Goal: Task Accomplishment & Management: Use online tool/utility

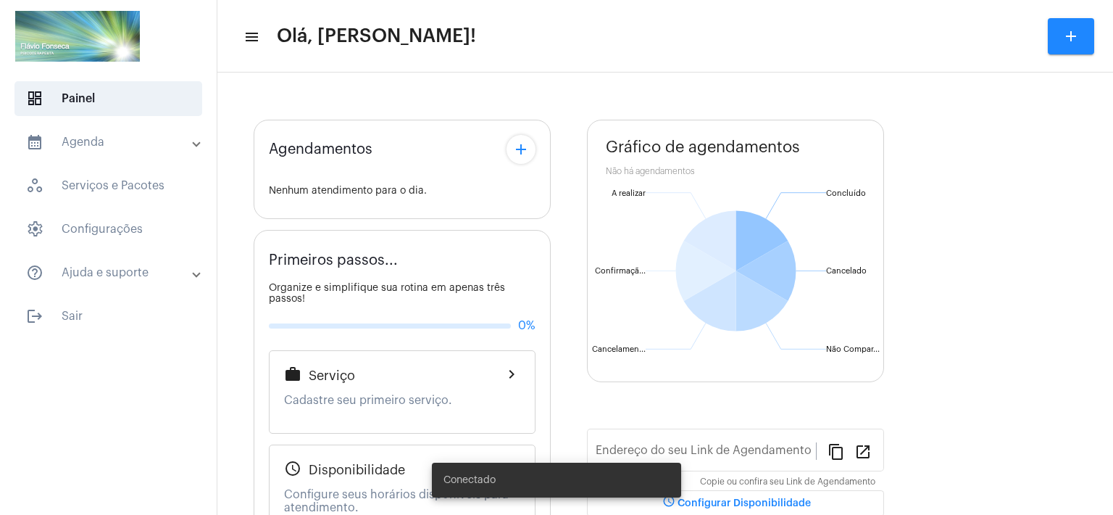
type input "[URL][DOMAIN_NAME]"
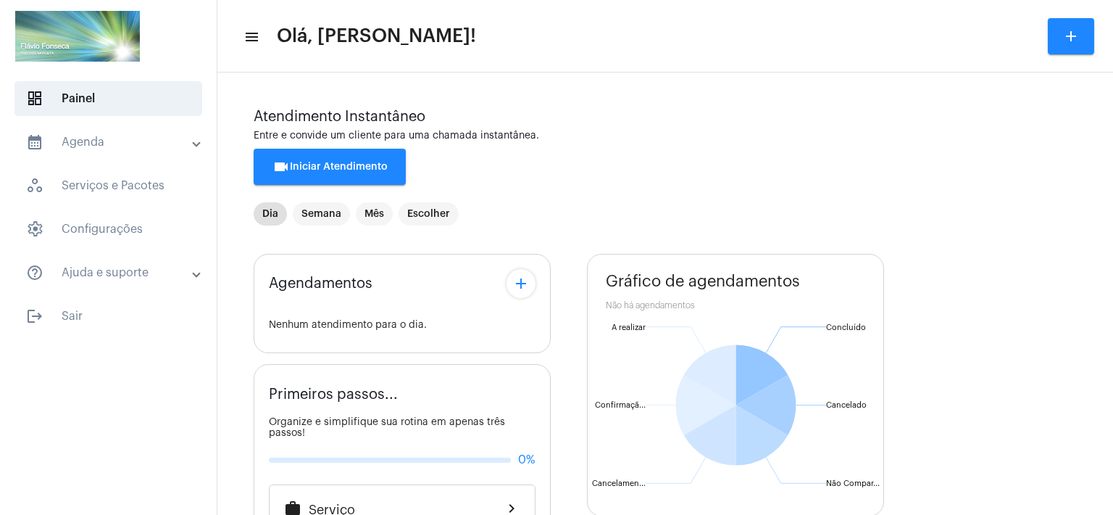
click at [573, 389] on div "Agendamentos add Nenhum atendimento para o dia. Primeiros passos... Organize e …" at bounding box center [665, 524] width 823 height 562
click at [618, 26] on mat-toolbar-row "menu Olá, [PERSON_NAME]! add" at bounding box center [665, 36] width 896 height 46
click at [331, 167] on span "videocam Iniciar Atendimento" at bounding box center [330, 167] width 115 height 10
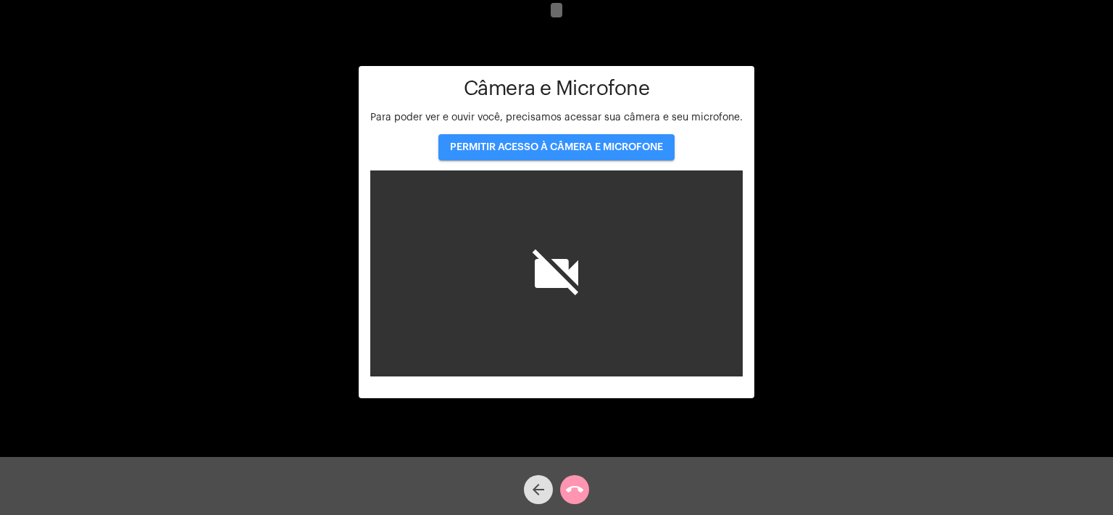
click at [553, 153] on button "PERMITIR ACESSO À CÂMERA E MICROFONE" at bounding box center [556, 147] width 236 height 26
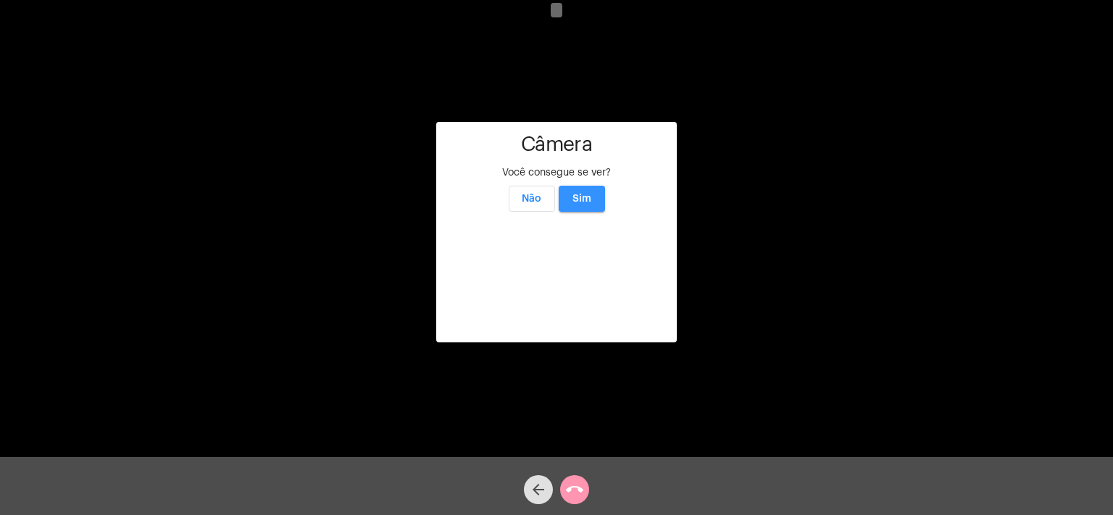
click at [586, 194] on span "Sim" at bounding box center [582, 199] width 19 height 10
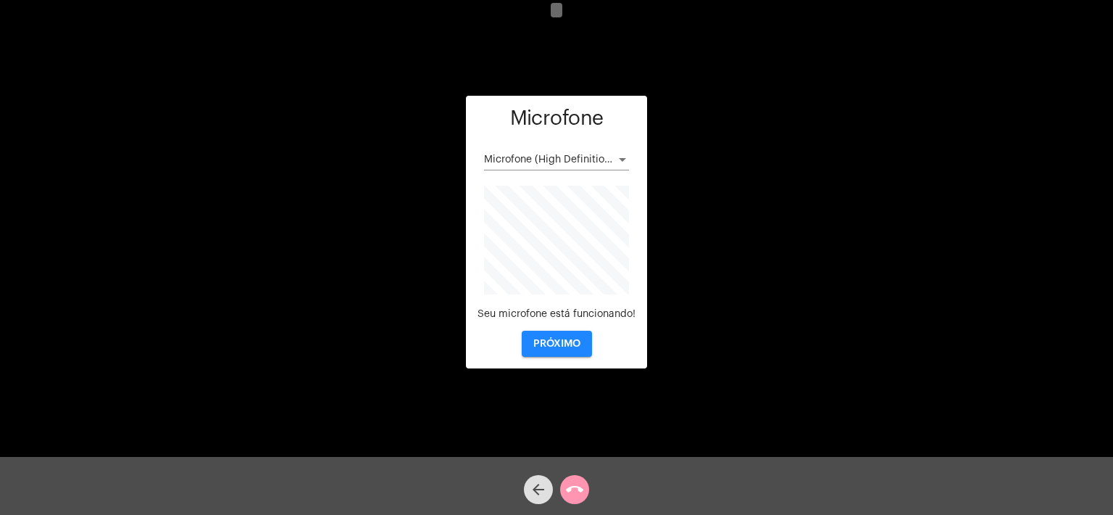
click at [566, 343] on span "PRÓXIMO" at bounding box center [556, 343] width 47 height 10
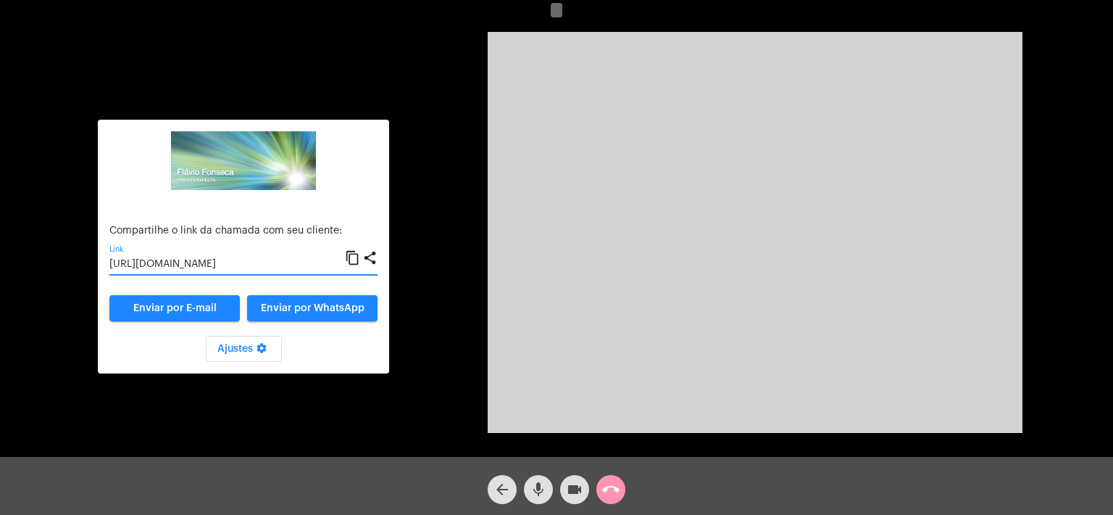
click at [290, 262] on input "[URL][DOMAIN_NAME]" at bounding box center [227, 265] width 236 height 12
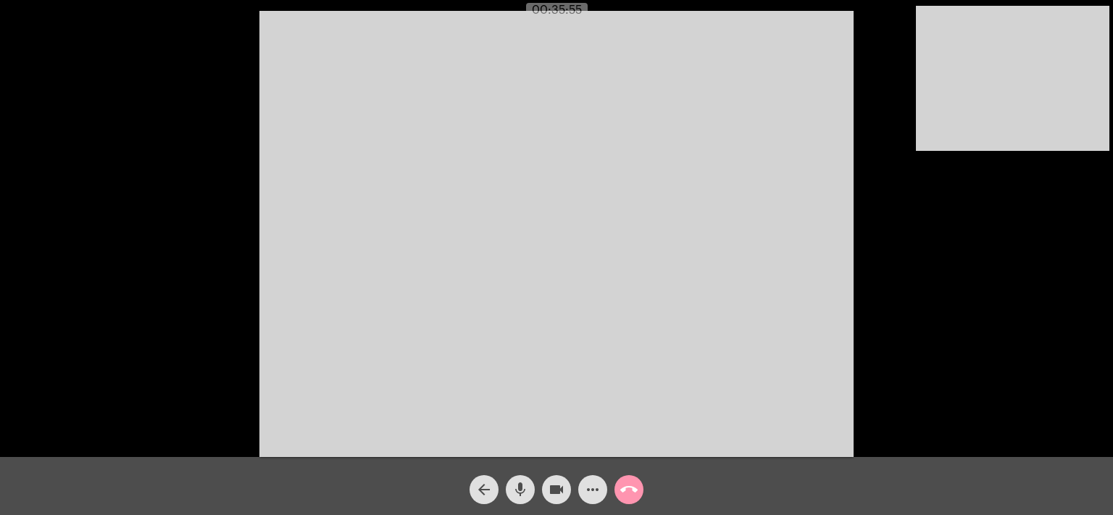
click at [841, 494] on div "arrow_back mic videocam more_horiz call_end" at bounding box center [556, 486] width 1113 height 58
click at [625, 494] on mat-icon "call_end" at bounding box center [628, 489] width 17 height 17
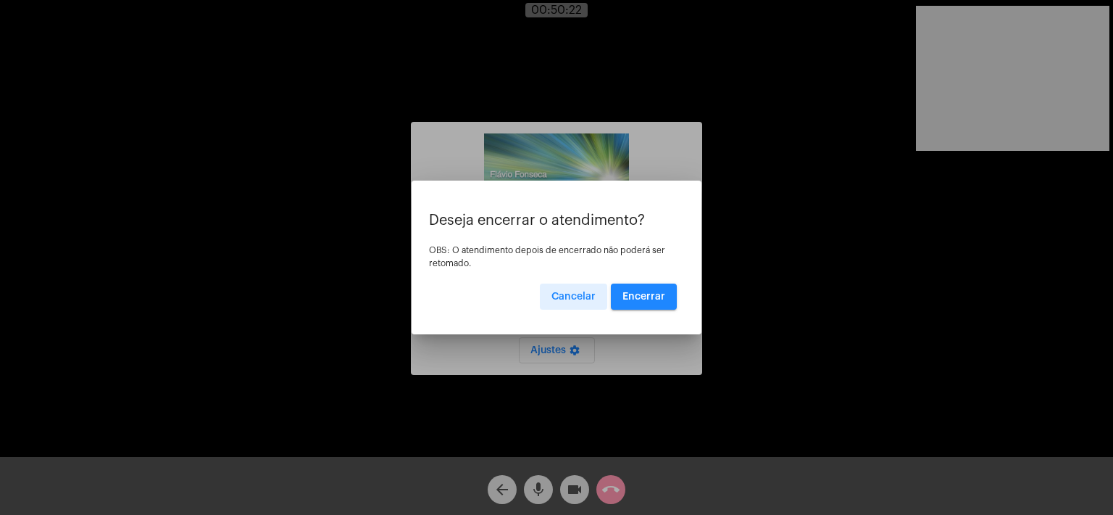
click at [653, 300] on span "Encerrar" at bounding box center [644, 296] width 43 height 10
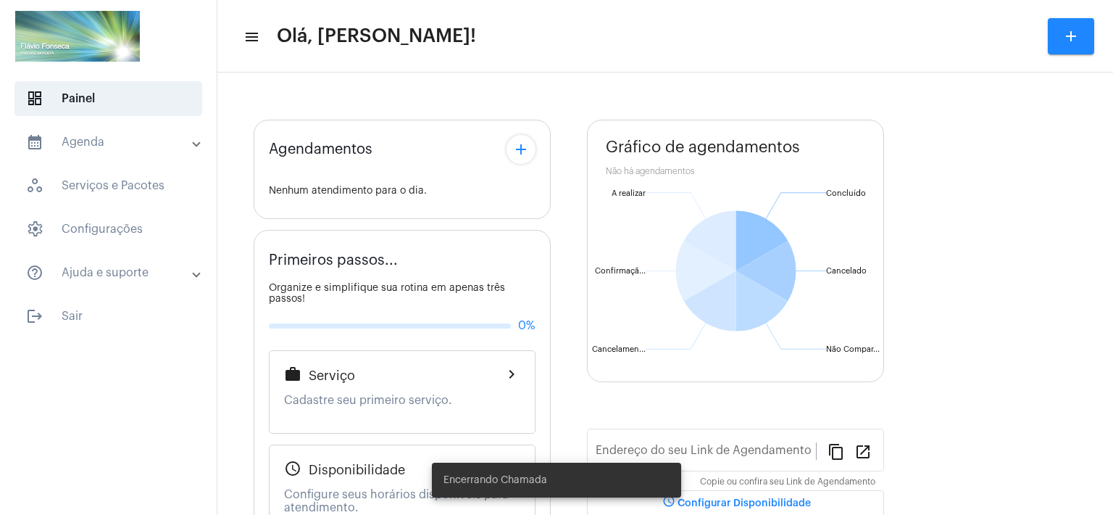
type input "[URL][DOMAIN_NAME]"
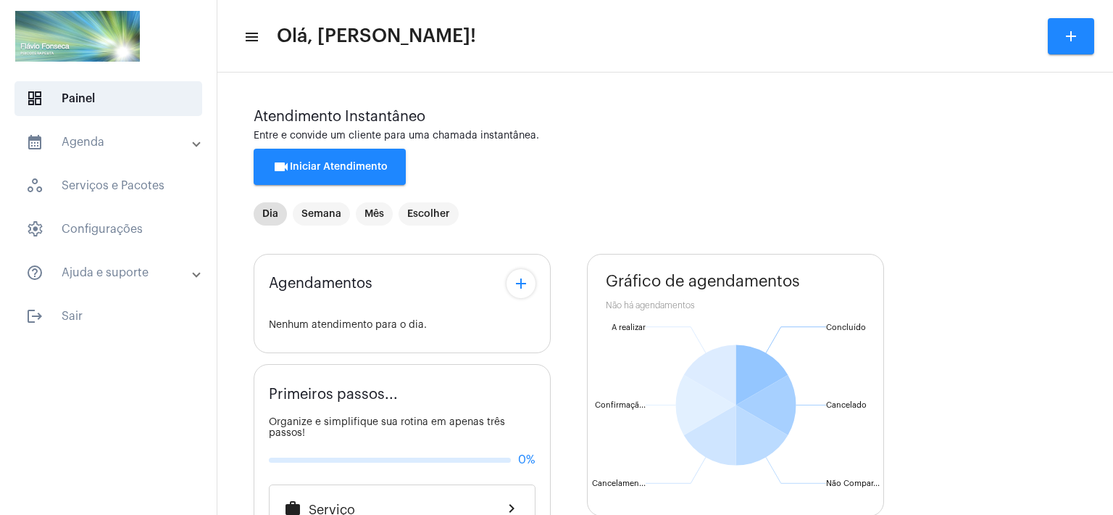
click at [983, 429] on div "Agendamentos add Nenhum atendimento para o dia. Primeiros passos... Organize e …" at bounding box center [665, 524] width 823 height 562
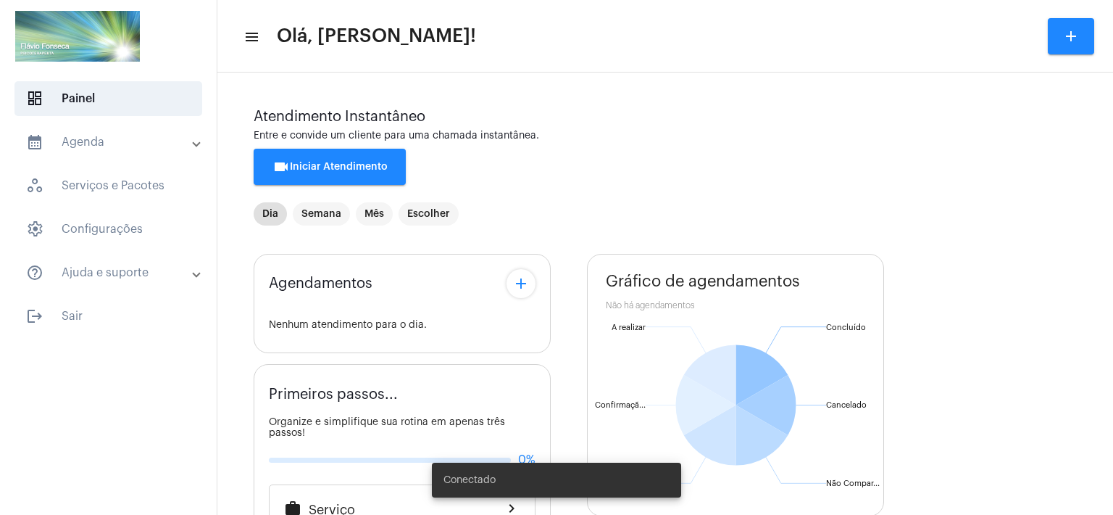
click at [307, 175] on button "videocam Iniciar Atendimento" at bounding box center [330, 167] width 152 height 36
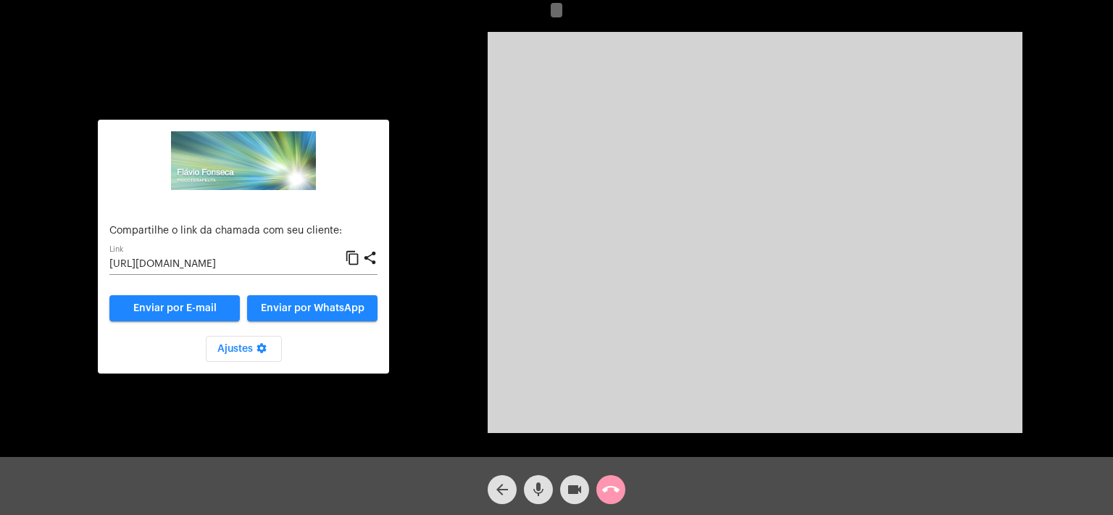
click at [217, 265] on input "[URL][DOMAIN_NAME]" at bounding box center [227, 265] width 236 height 12
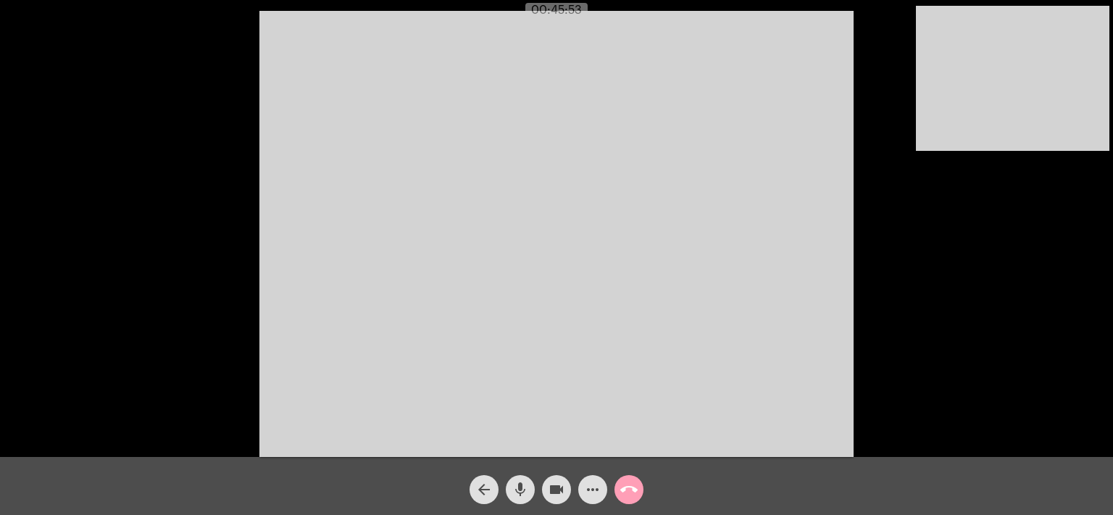
click at [628, 490] on mat-icon "call_end" at bounding box center [628, 489] width 17 height 17
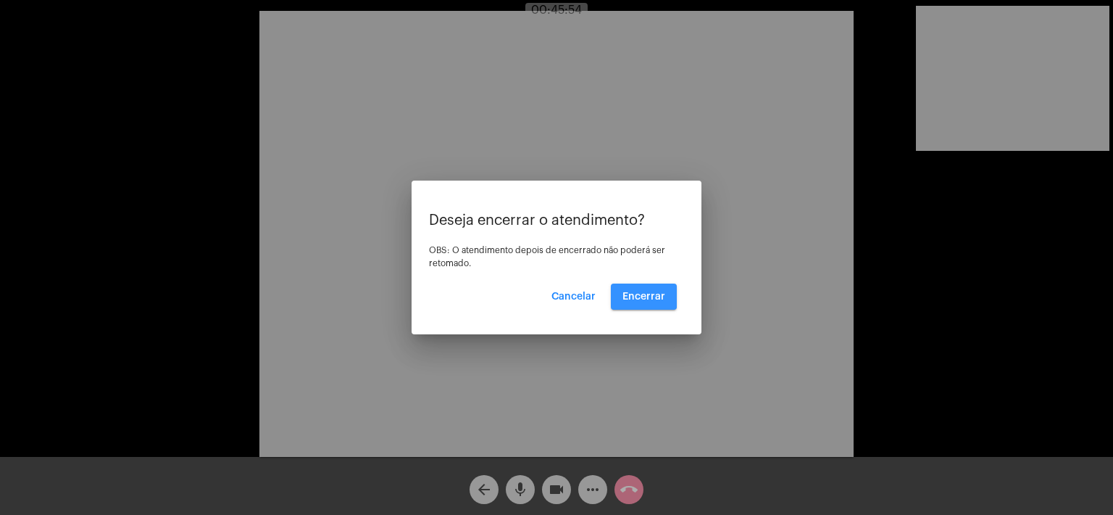
click at [635, 288] on button "Encerrar" at bounding box center [644, 296] width 66 height 26
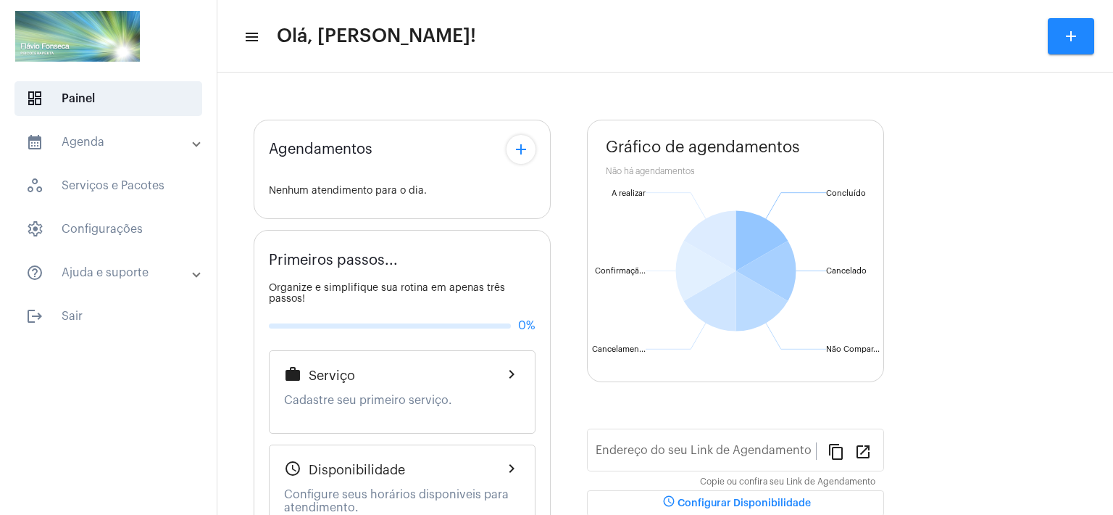
type input "[URL][DOMAIN_NAME]"
